Goal: Transaction & Acquisition: Purchase product/service

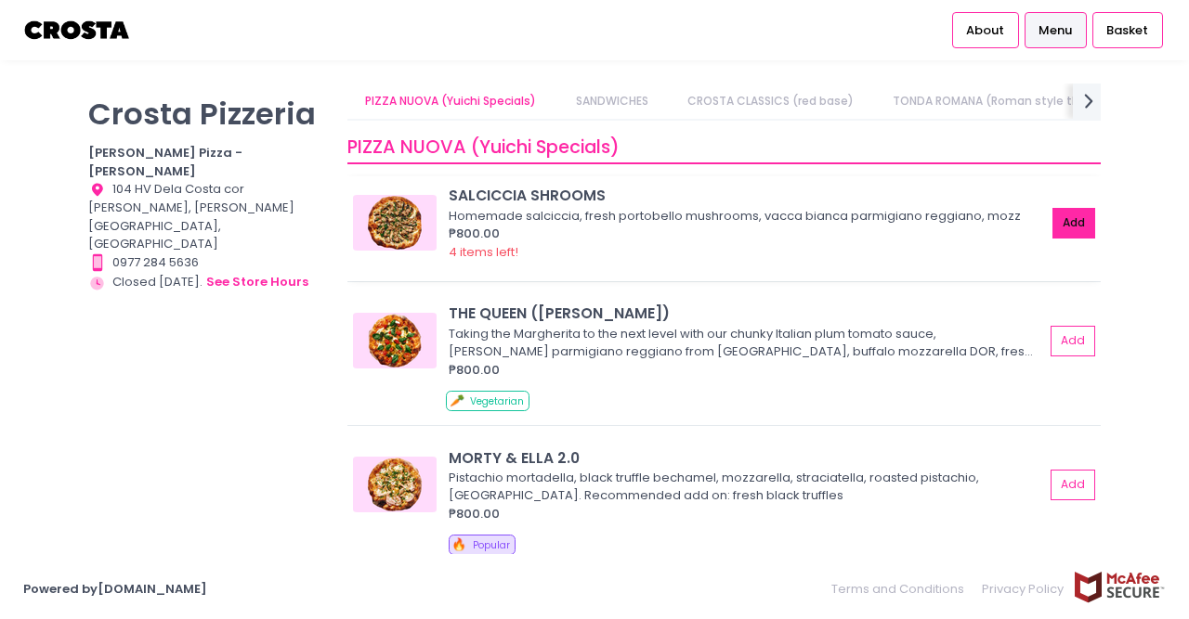
click at [1071, 225] on button "Add" at bounding box center [1073, 223] width 43 height 31
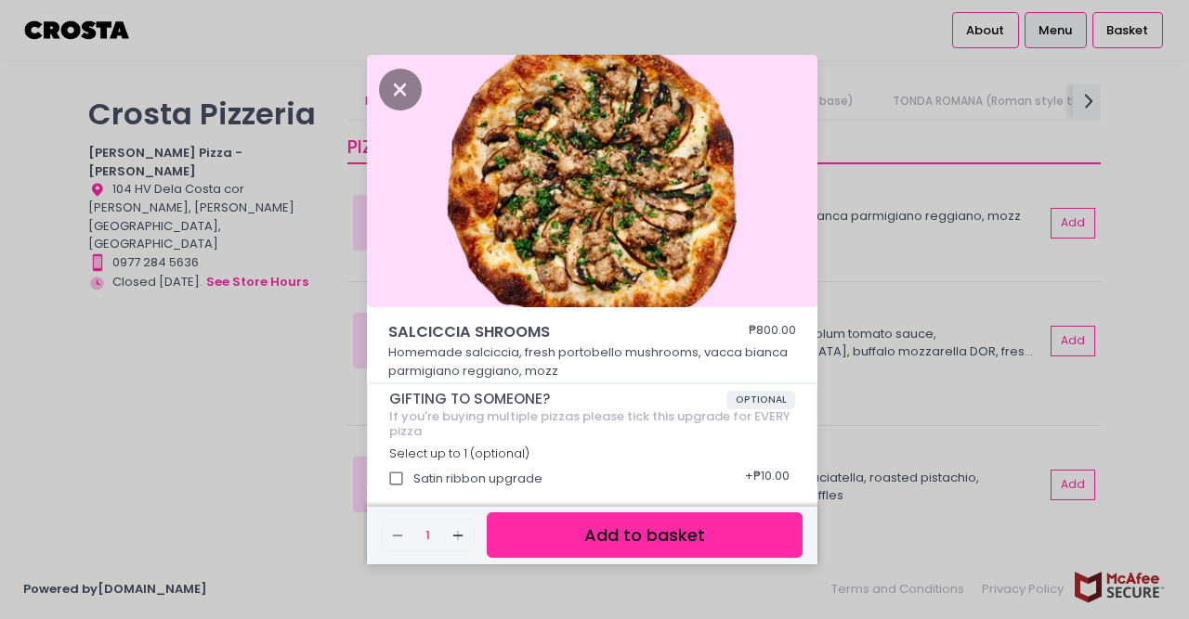
click at [558, 543] on button "Add to basket" at bounding box center [645, 536] width 316 height 46
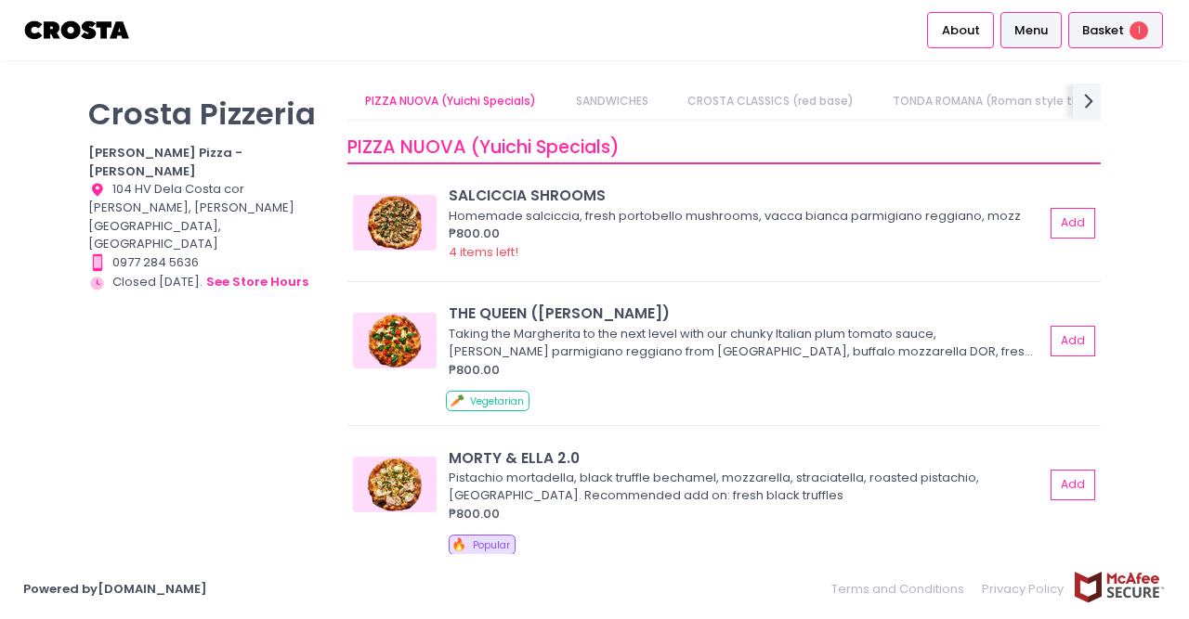
click at [1125, 30] on div "Basket 1" at bounding box center [1115, 30] width 95 height 36
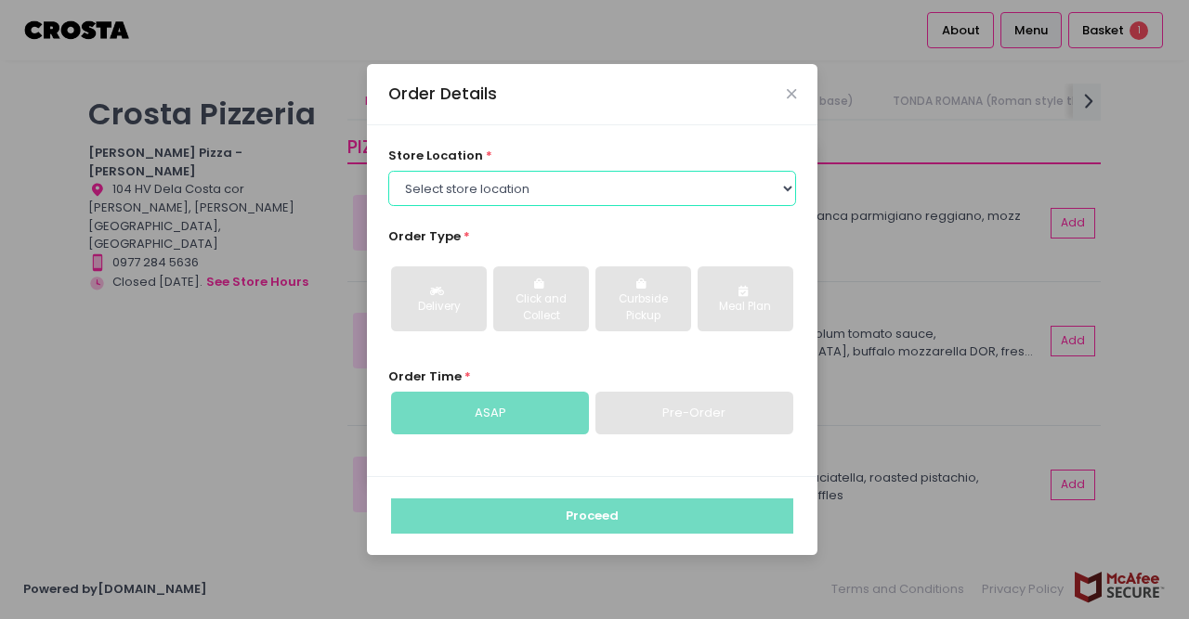
click at [388, 171] on select "Select store location [PERSON_NAME] Pizza - [PERSON_NAME] Pizza - [GEOGRAPHIC_D…" at bounding box center [592, 188] width 409 height 35
select select "5fabb2e53664a8677beaeb89"
click option "[PERSON_NAME] Pizza - [PERSON_NAME]" at bounding box center [0, 0] width 0 height 0
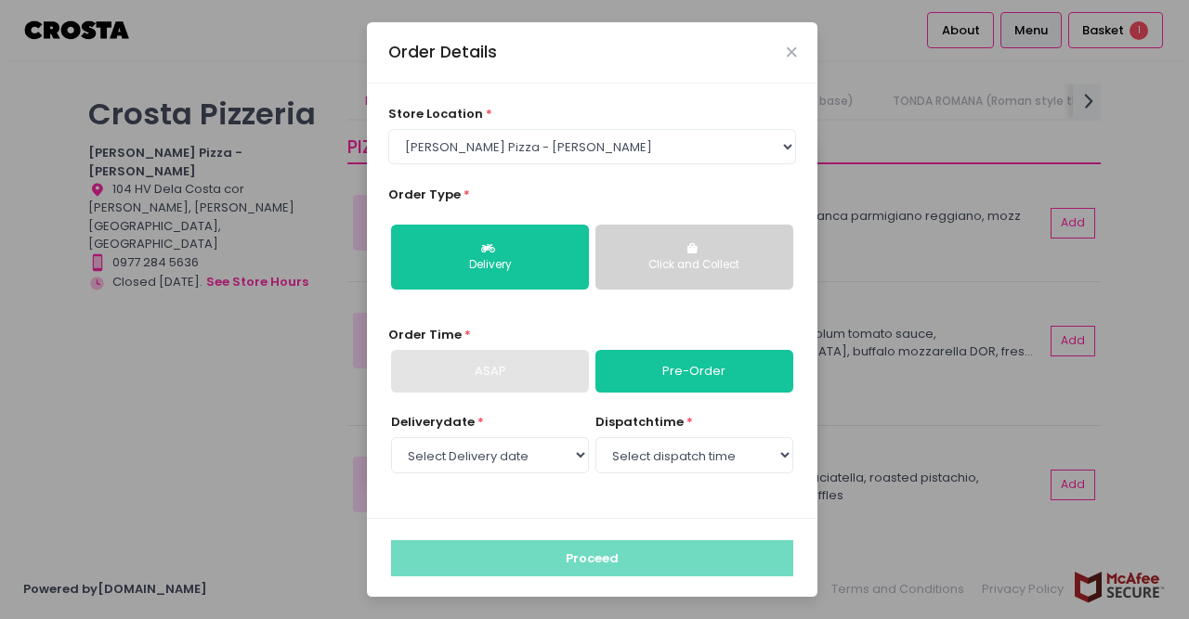
click at [716, 252] on button "Click and Collect" at bounding box center [694, 257] width 198 height 65
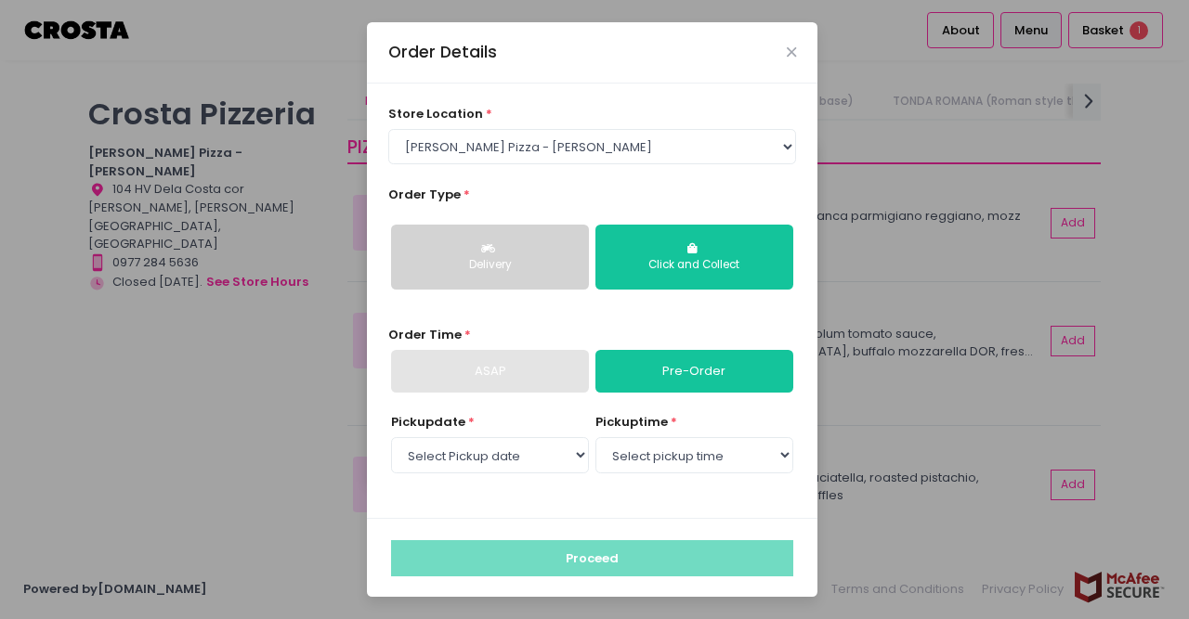
click at [541, 268] on div "Delivery" at bounding box center [490, 265] width 172 height 17
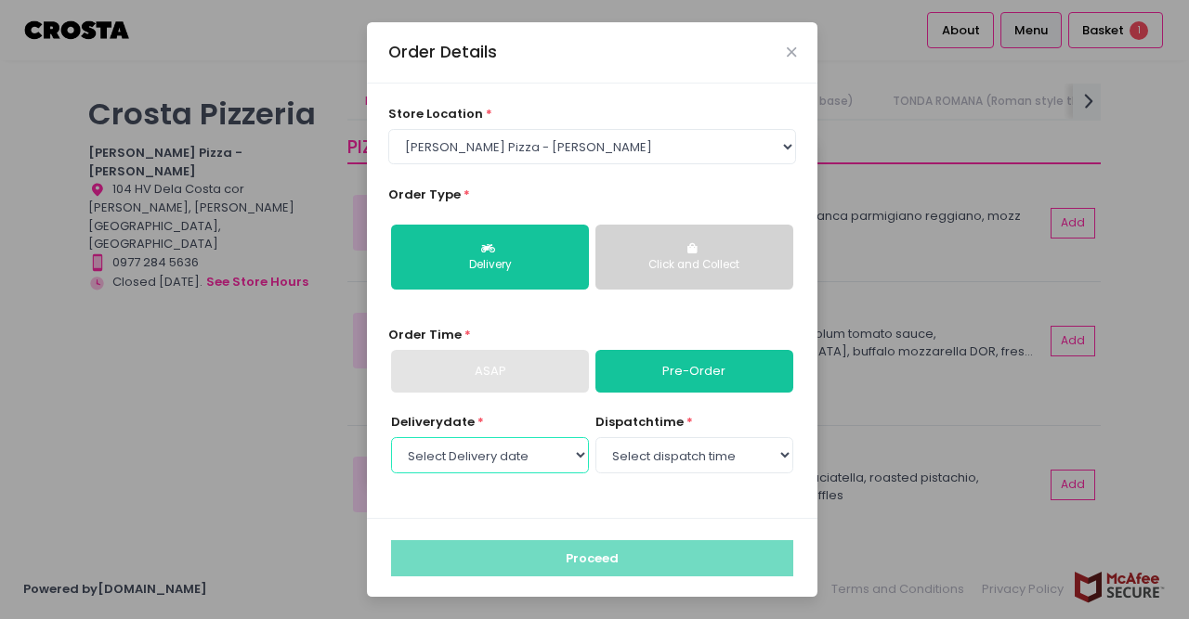
click at [391, 437] on select "Select Delivery date [DATE] [DATE] [DATE] [DATE] [DATE]" at bounding box center [490, 454] width 198 height 35
